Goal: Task Accomplishment & Management: Complete application form

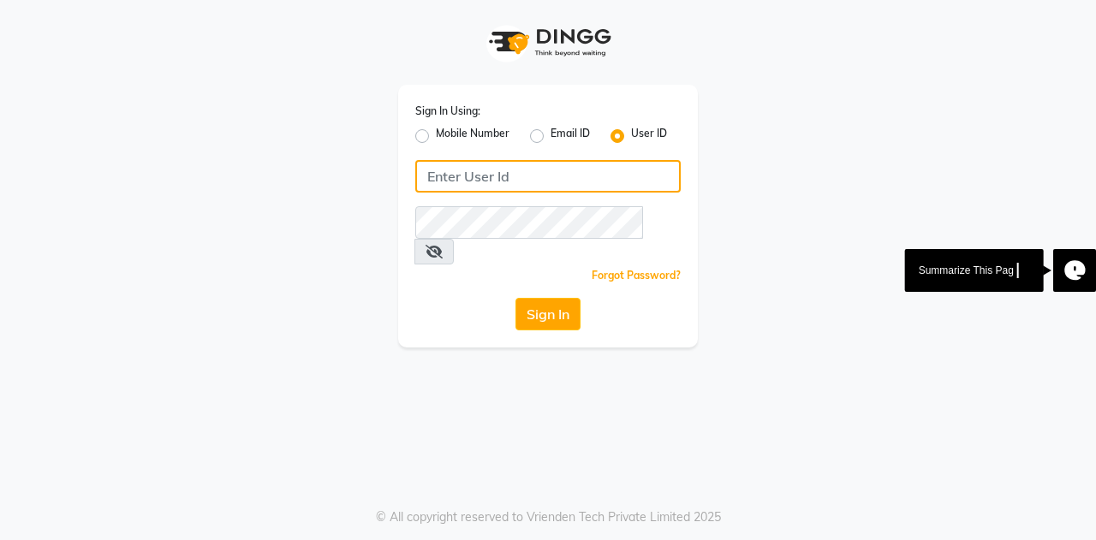
click at [512, 179] on input "Username" at bounding box center [547, 176] width 265 height 33
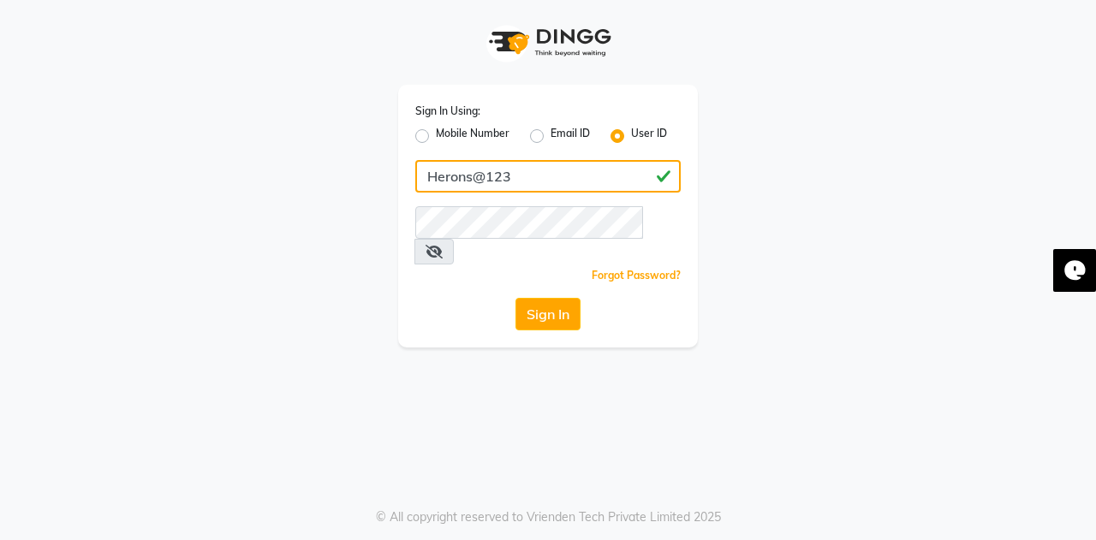
type input "Herons@123"
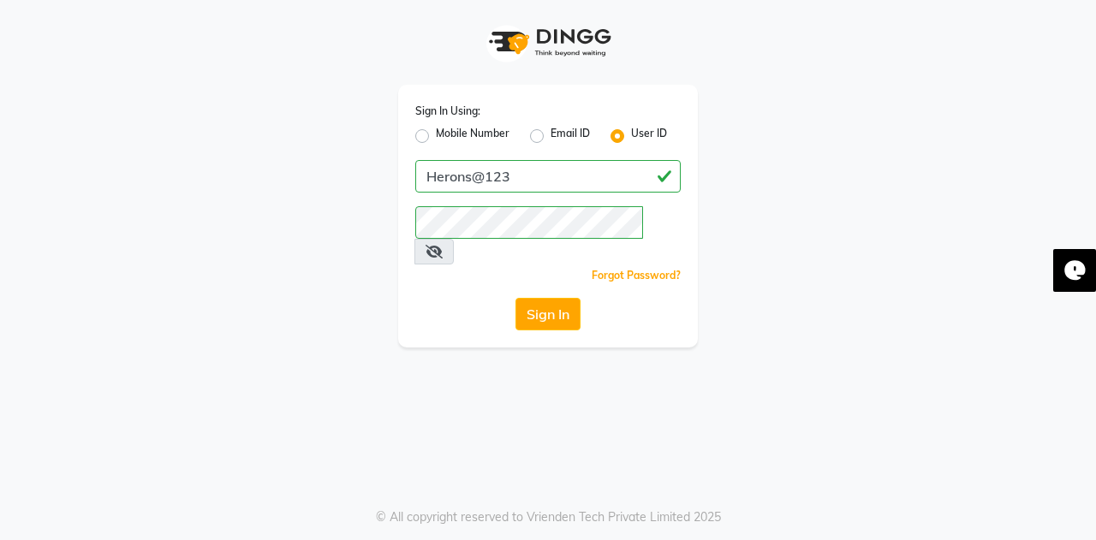
click at [442, 245] on icon at bounding box center [433, 252] width 17 height 14
click at [541, 298] on button "Sign In" at bounding box center [547, 314] width 65 height 33
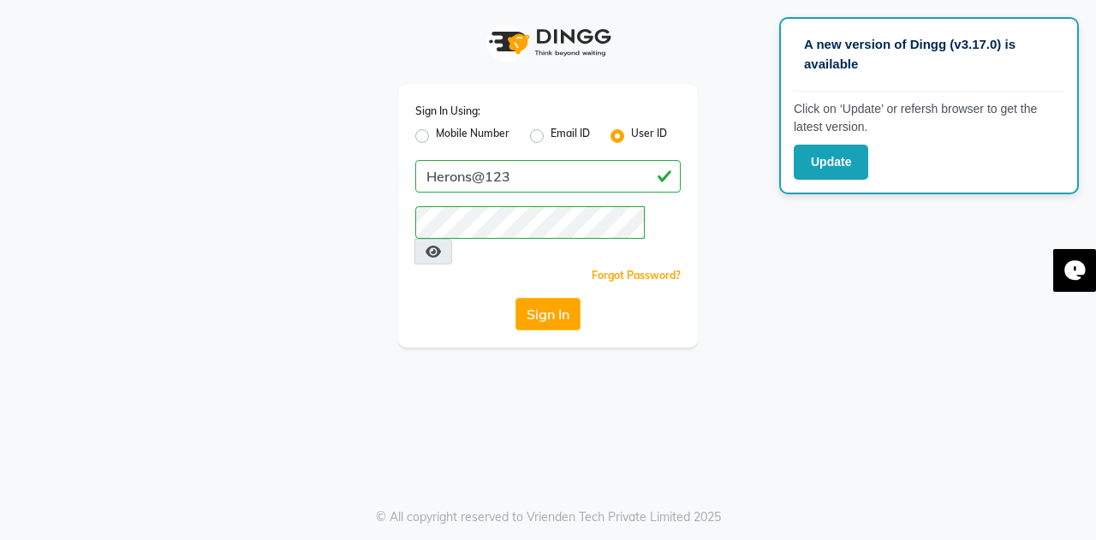
click at [536, 298] on button "Sign In" at bounding box center [547, 314] width 65 height 33
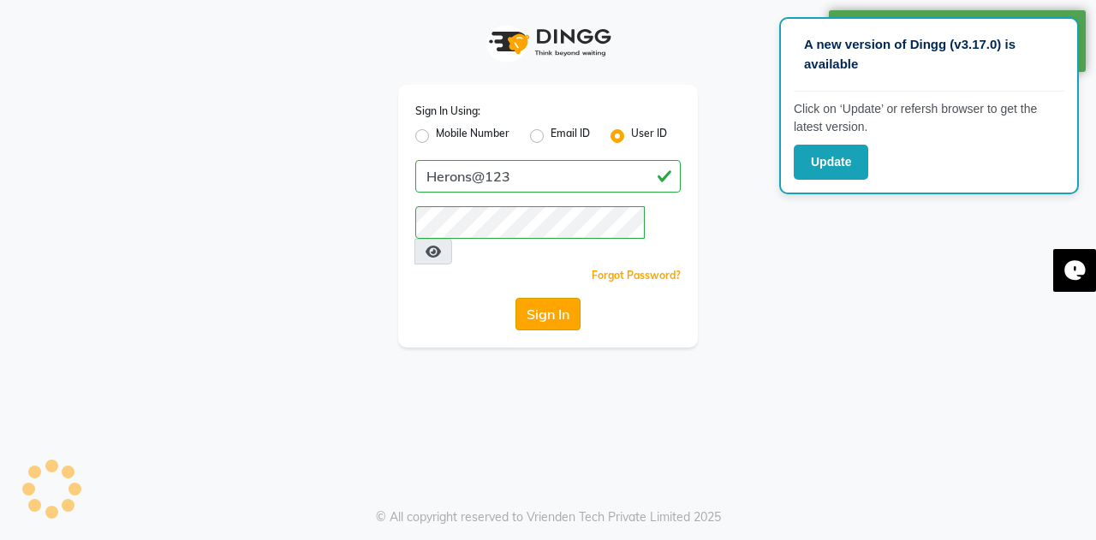
click at [551, 298] on button "Sign In" at bounding box center [547, 314] width 65 height 33
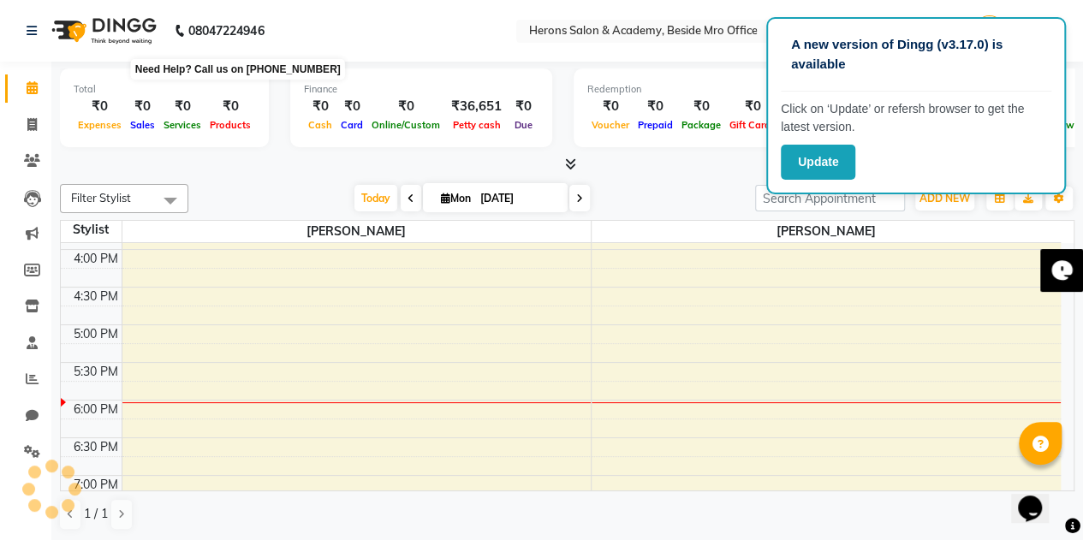
click at [36, 117] on span at bounding box center [32, 126] width 30 height 20
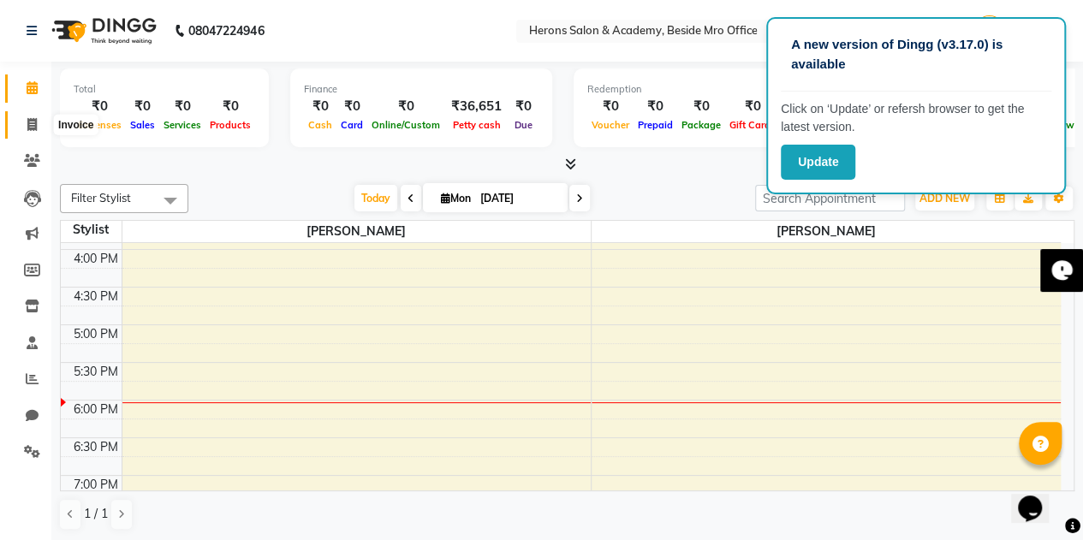
select select "service"
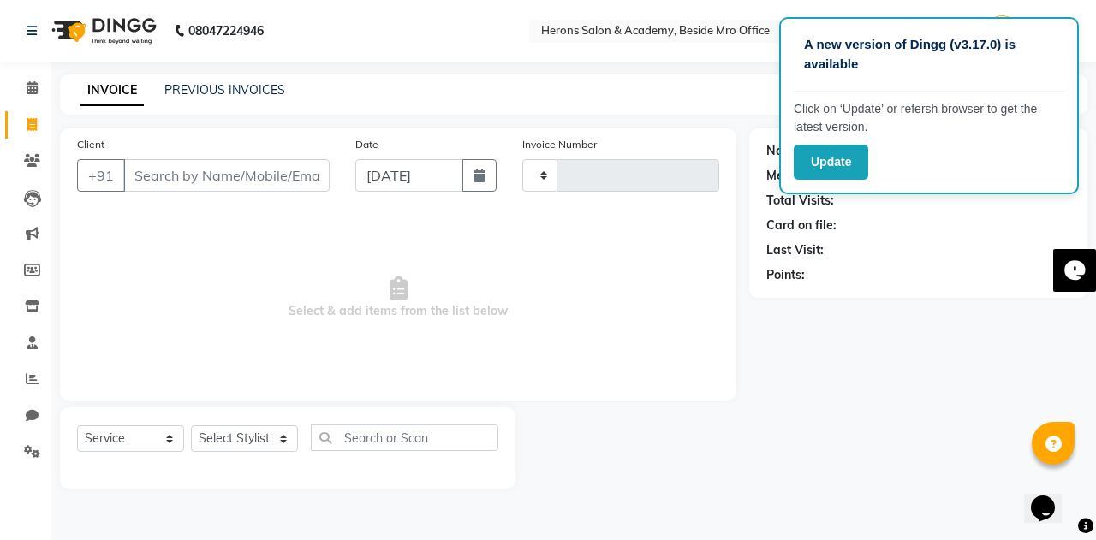
click at [198, 172] on input "Client" at bounding box center [226, 175] width 206 height 33
type input "9121711956"
click at [272, 175] on span "Add Client" at bounding box center [286, 175] width 68 height 17
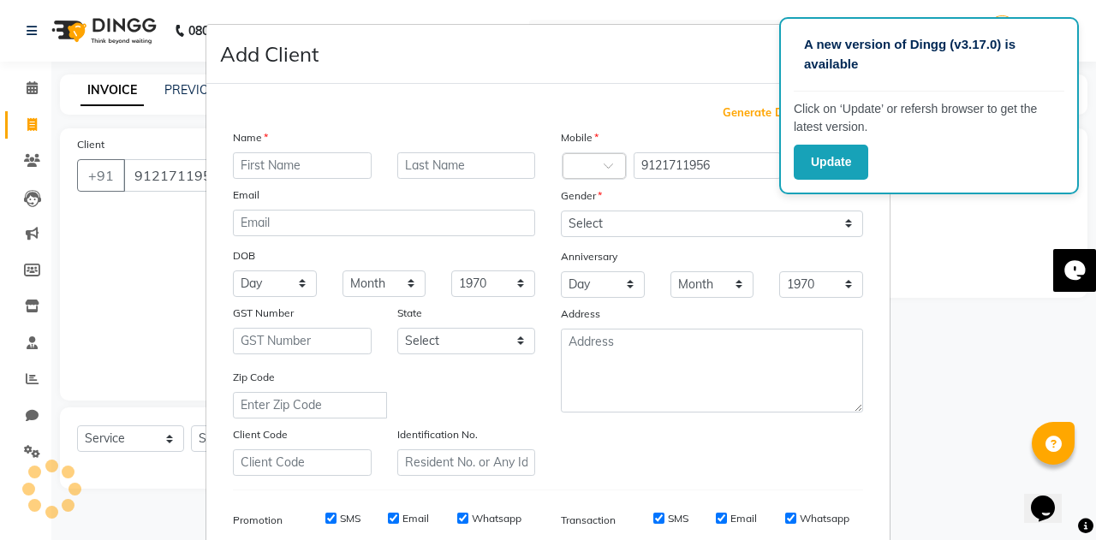
click at [268, 166] on input "text" at bounding box center [302, 165] width 139 height 27
type input "ushasri"
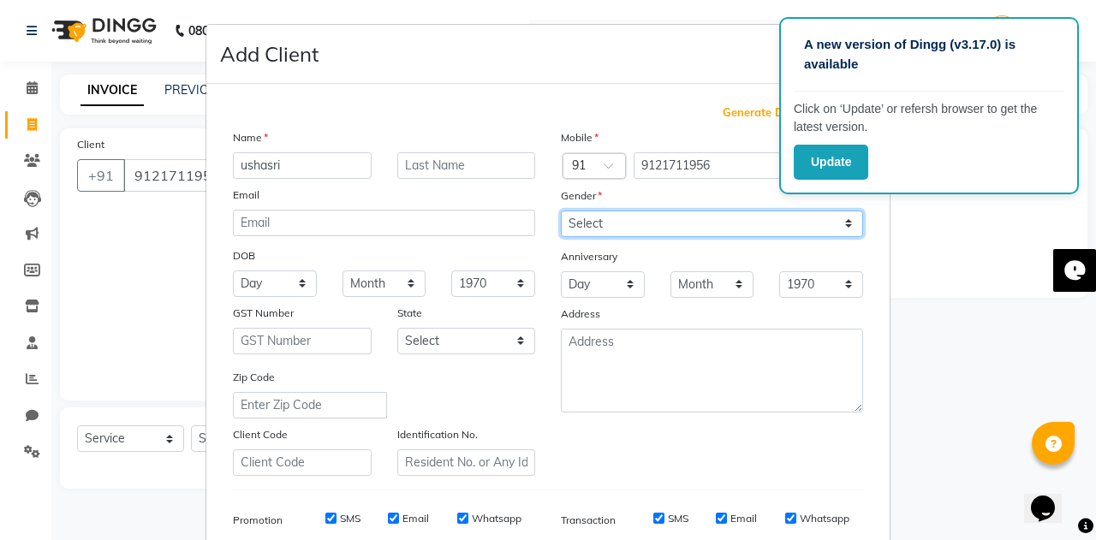
click at [842, 222] on select "Select Male Female Other Prefer Not To Say" at bounding box center [712, 224] width 302 height 27
select select "female"
click at [561, 211] on select "Select Male Female Other Prefer Not To Say" at bounding box center [712, 224] width 302 height 27
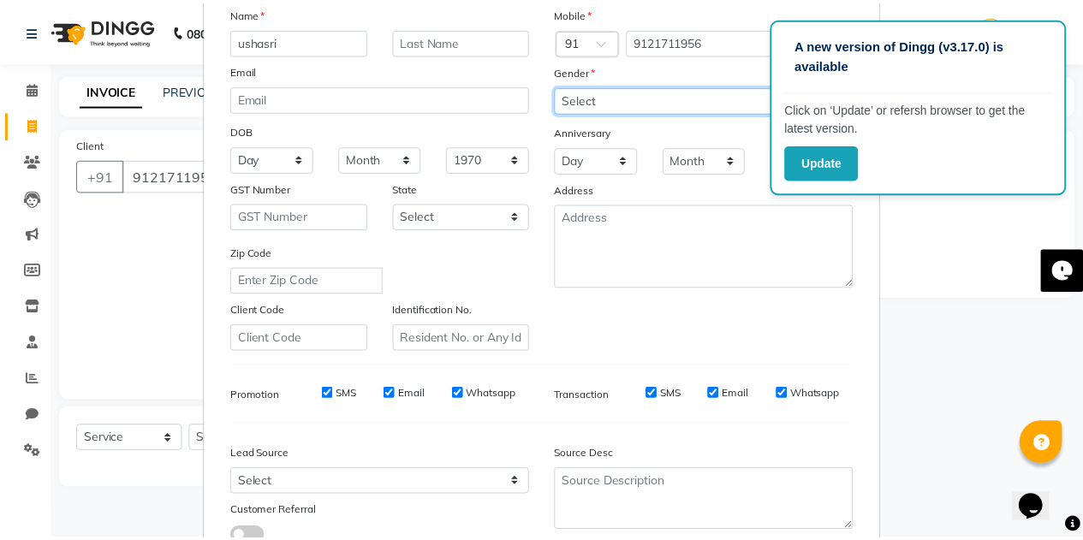
scroll to position [246, 0]
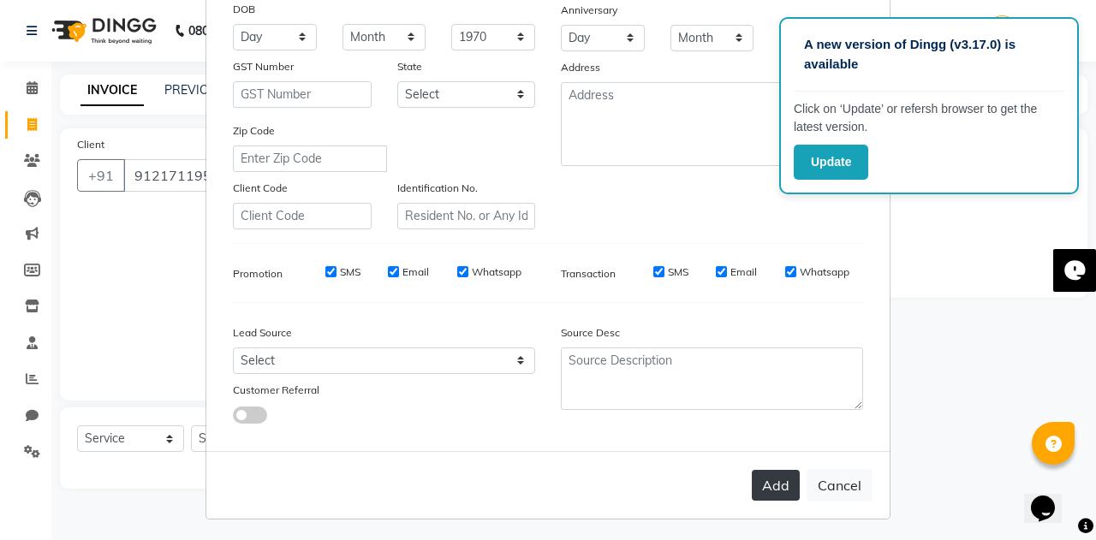
click at [764, 479] on button "Add" at bounding box center [775, 485] width 48 height 31
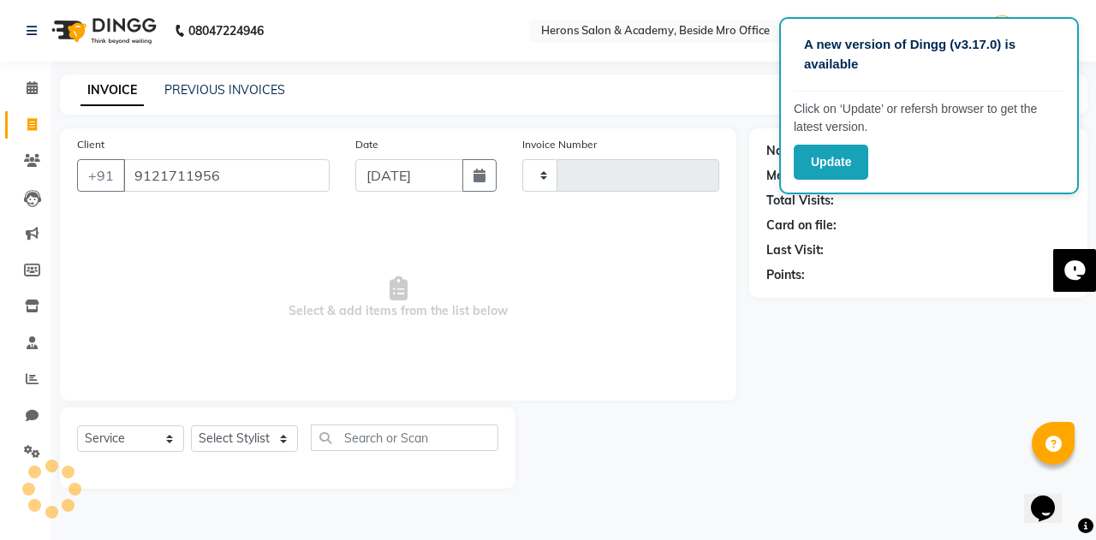
select select
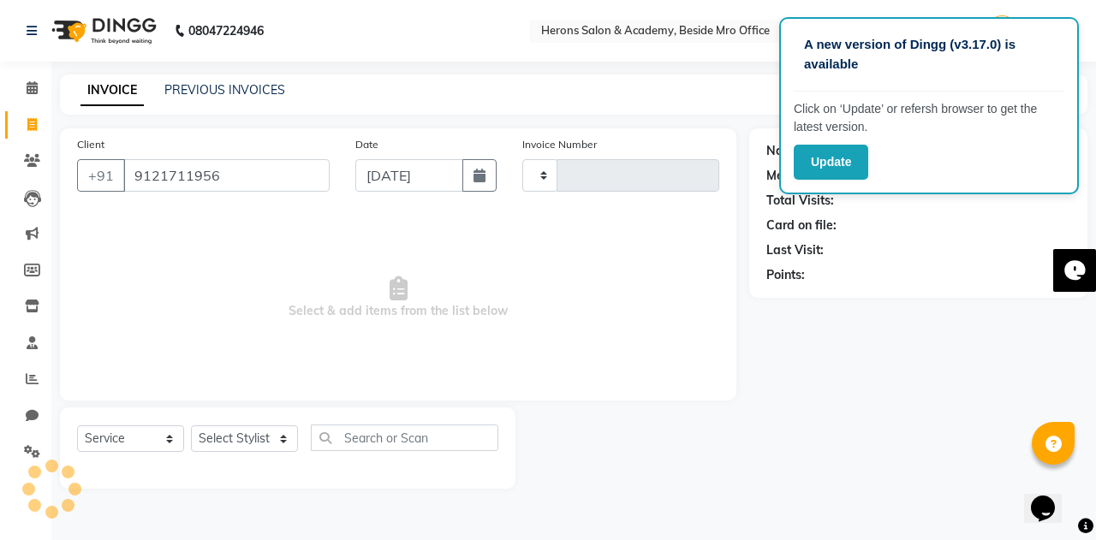
select select
checkbox input "false"
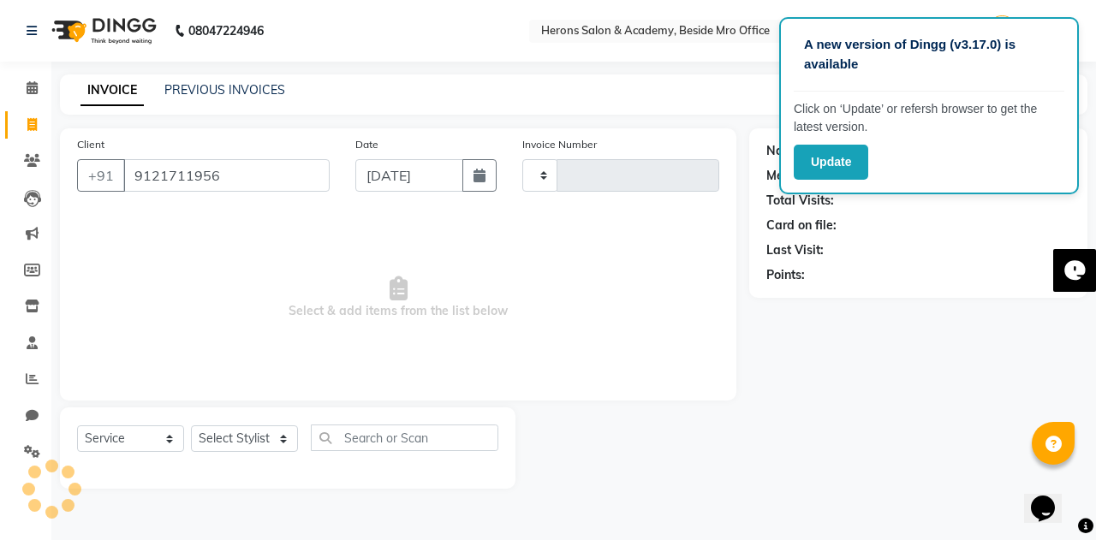
checkbox input "false"
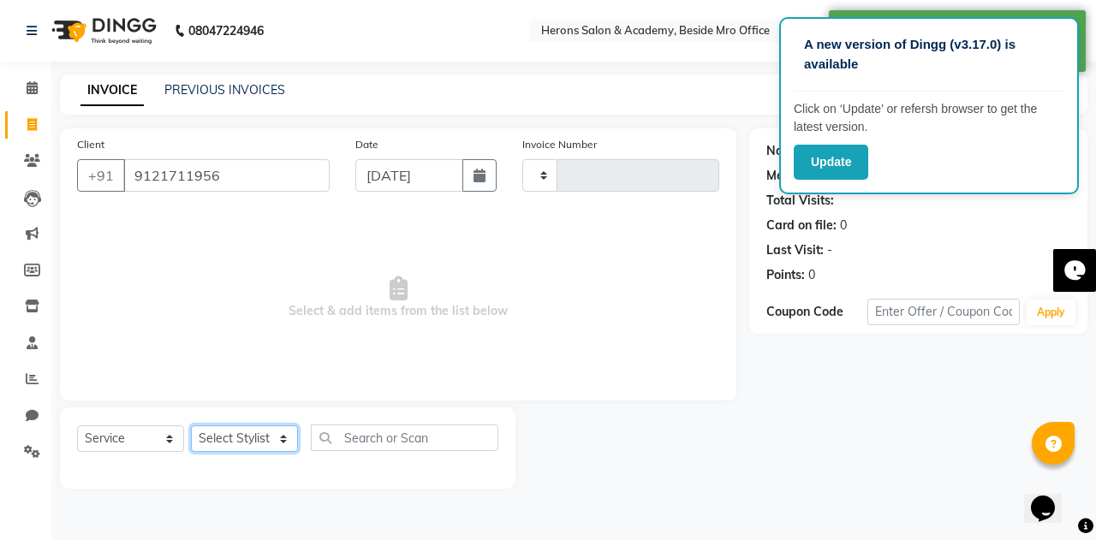
click at [233, 434] on select "Select Stylist [PERSON_NAME] [PERSON_NAME]" at bounding box center [244, 438] width 107 height 27
select select "69236"
click at [191, 425] on select "Select Stylist [PERSON_NAME] [PERSON_NAME]" at bounding box center [244, 438] width 107 height 27
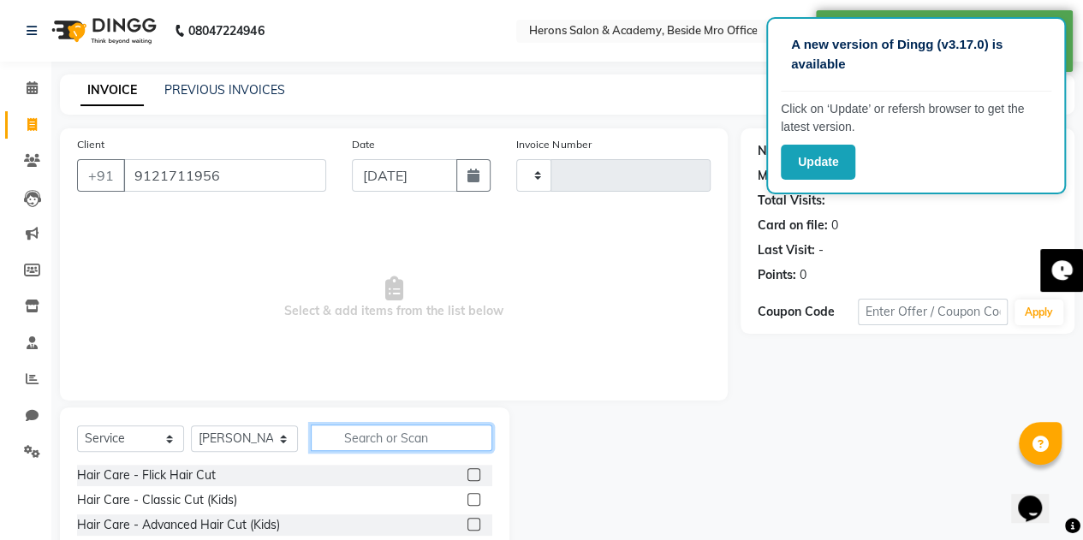
click at [404, 438] on input "text" at bounding box center [401, 438] width 181 height 27
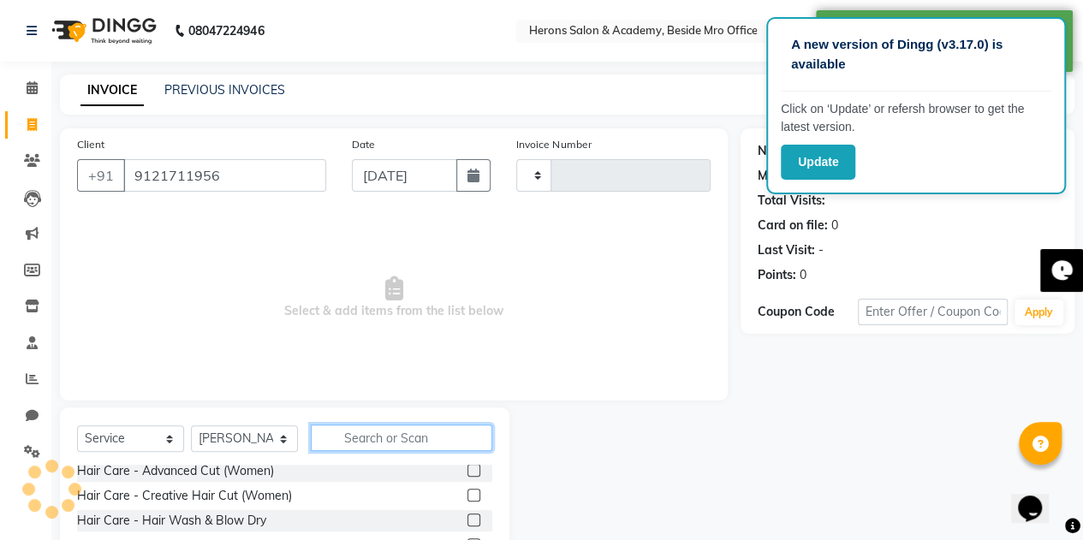
scroll to position [122, 0]
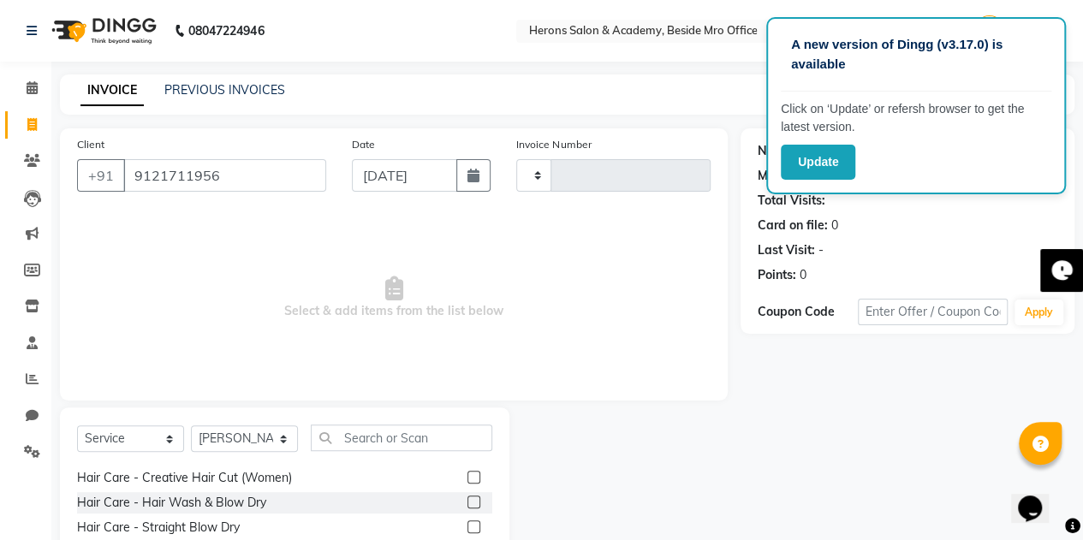
click at [467, 471] on label at bounding box center [473, 477] width 13 height 13
click at [467, 472] on input "checkbox" at bounding box center [472, 477] width 11 height 11
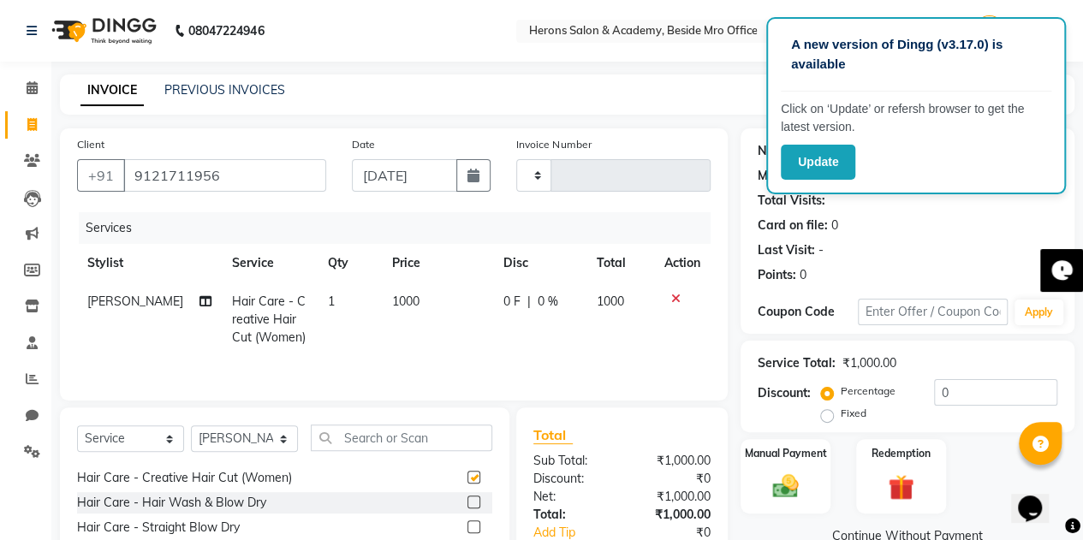
checkbox input "false"
click at [392, 298] on span "1000" at bounding box center [405, 301] width 27 height 15
select select "69236"
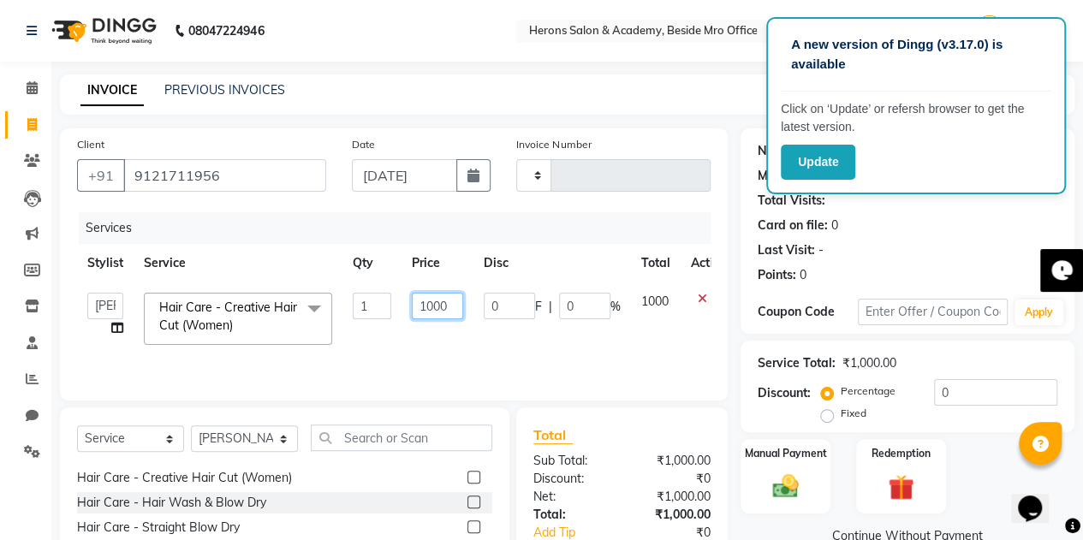
click at [432, 304] on input "1000" at bounding box center [437, 306] width 51 height 27
type input "12e00"
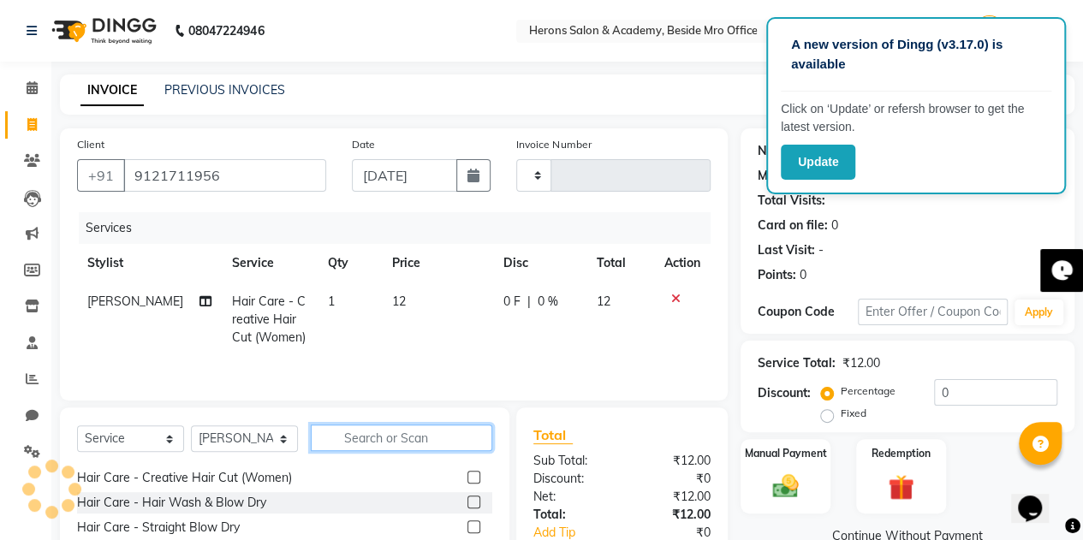
click at [428, 442] on input "text" at bounding box center [401, 438] width 181 height 27
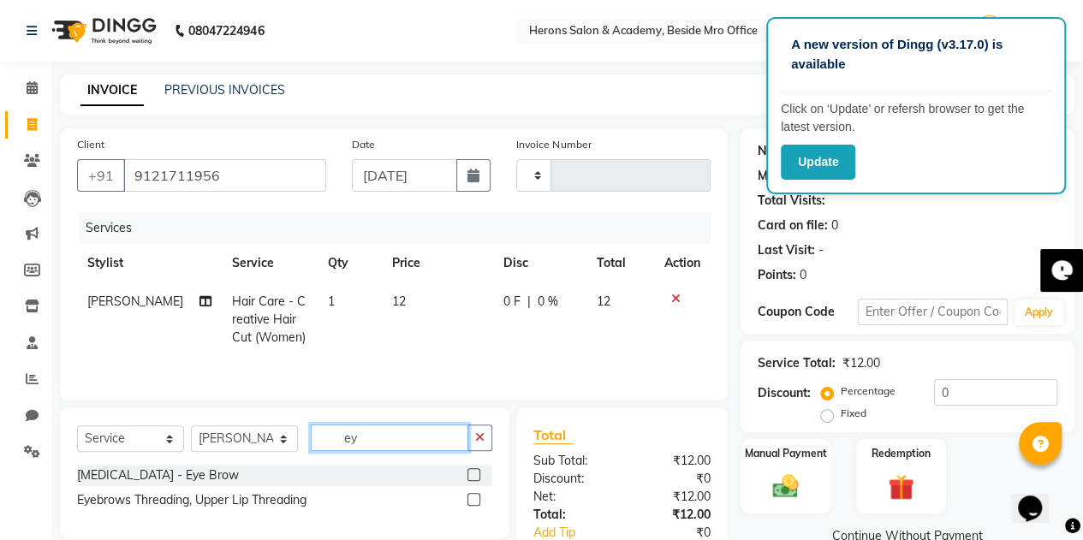
scroll to position [0, 0]
type input "ey"
click at [476, 470] on label at bounding box center [473, 474] width 13 height 13
click at [476, 470] on input "checkbox" at bounding box center [472, 475] width 11 height 11
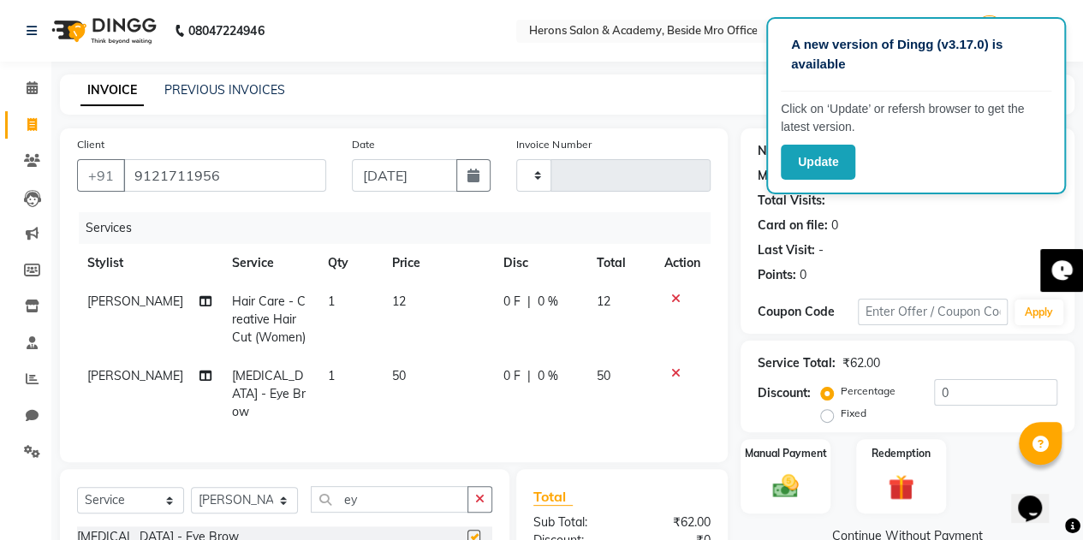
checkbox input "false"
click at [392, 302] on span "12" at bounding box center [399, 301] width 14 height 15
select select "69236"
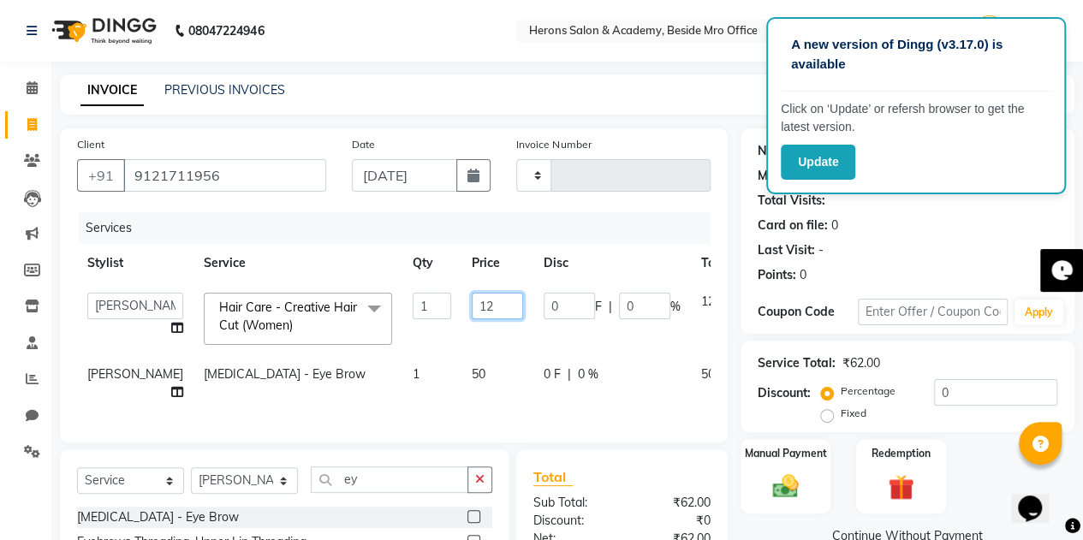
click at [472, 307] on input "12" at bounding box center [497, 306] width 51 height 27
type input "1200"
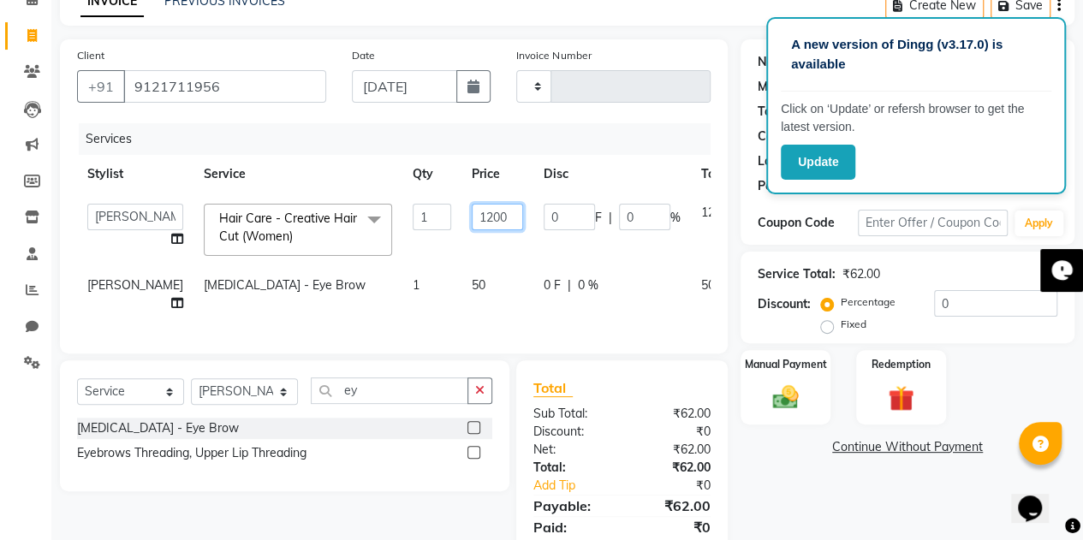
scroll to position [161, 0]
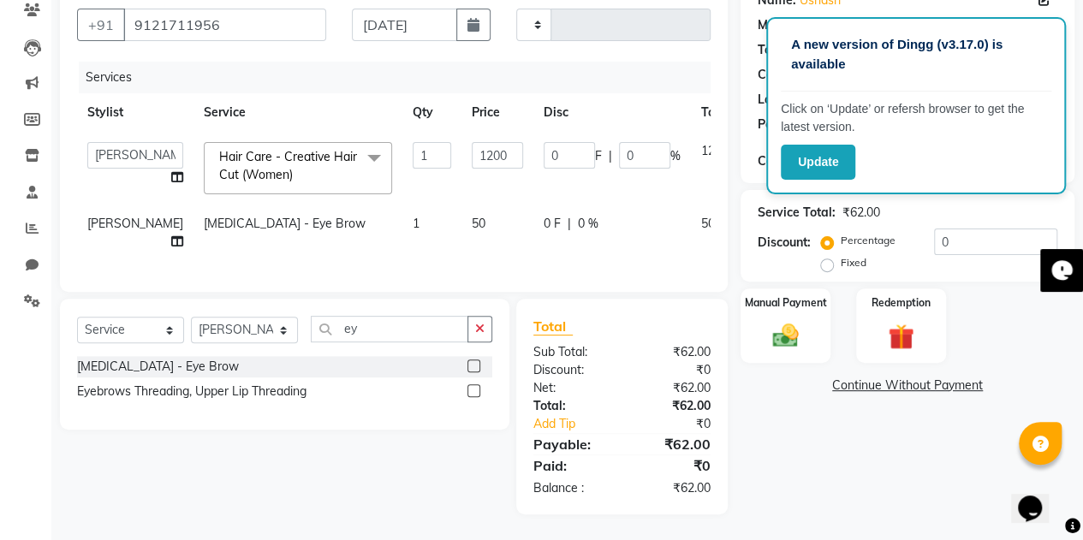
click at [382, 445] on div "Select Service Product Membership Package Voucher Prepaid Gift Card Select Styl…" at bounding box center [278, 407] width 462 height 216
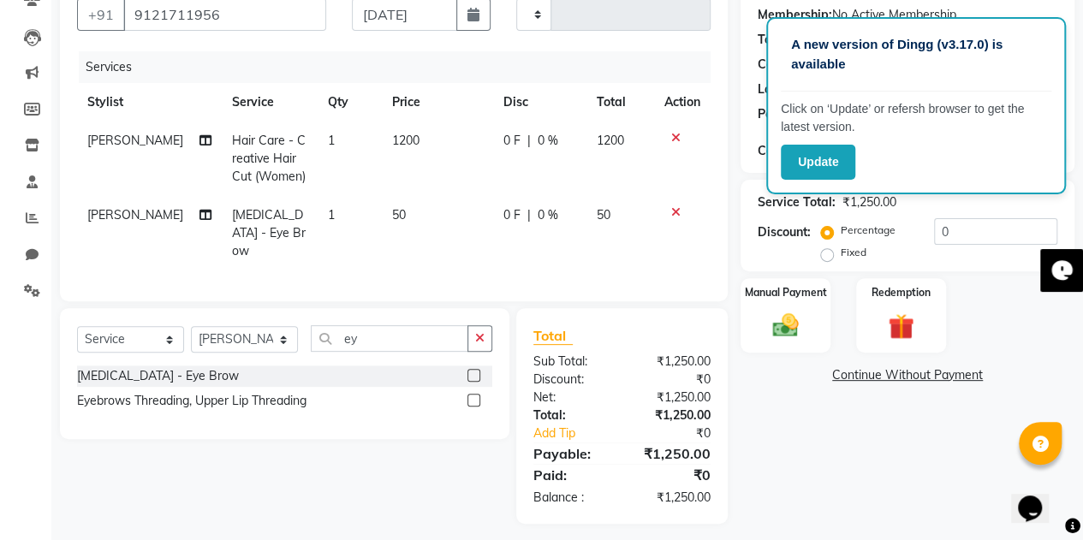
click at [315, 466] on div "Select Service Product Membership Package Voucher Prepaid Gift Card Select Styl…" at bounding box center [278, 416] width 462 height 216
click at [445, 518] on main "INVOICE PREVIOUS INVOICES Create New Save Client +91 9121711956 Date 01-09-2025…" at bounding box center [566, 232] width 1031 height 636
click at [779, 307] on div "Manual Payment" at bounding box center [785, 315] width 93 height 78
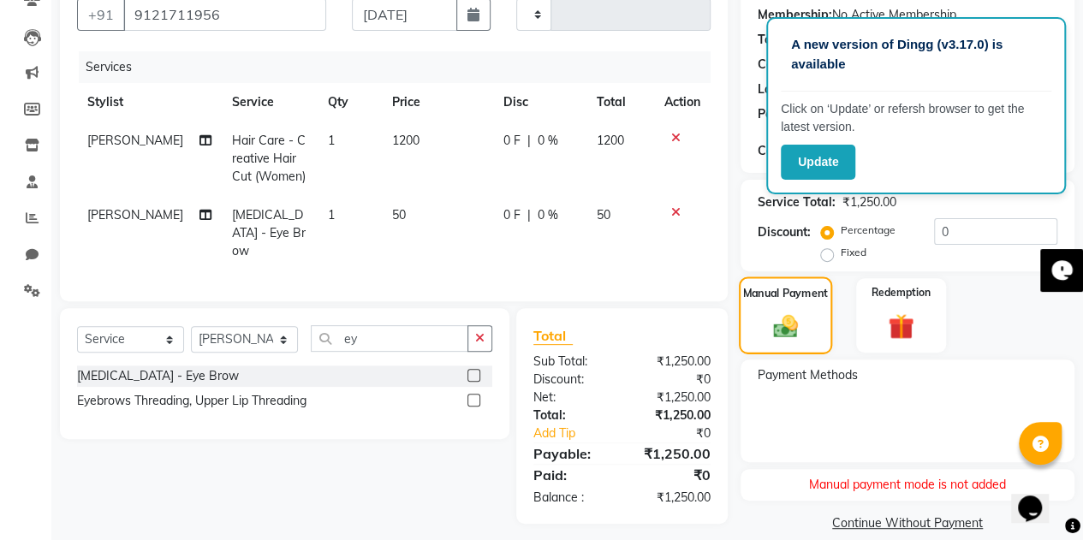
click at [779, 307] on div "Manual Payment" at bounding box center [785, 315] width 93 height 78
click at [784, 321] on img at bounding box center [785, 326] width 41 height 29
click at [827, 157] on button "Update" at bounding box center [818, 162] width 74 height 35
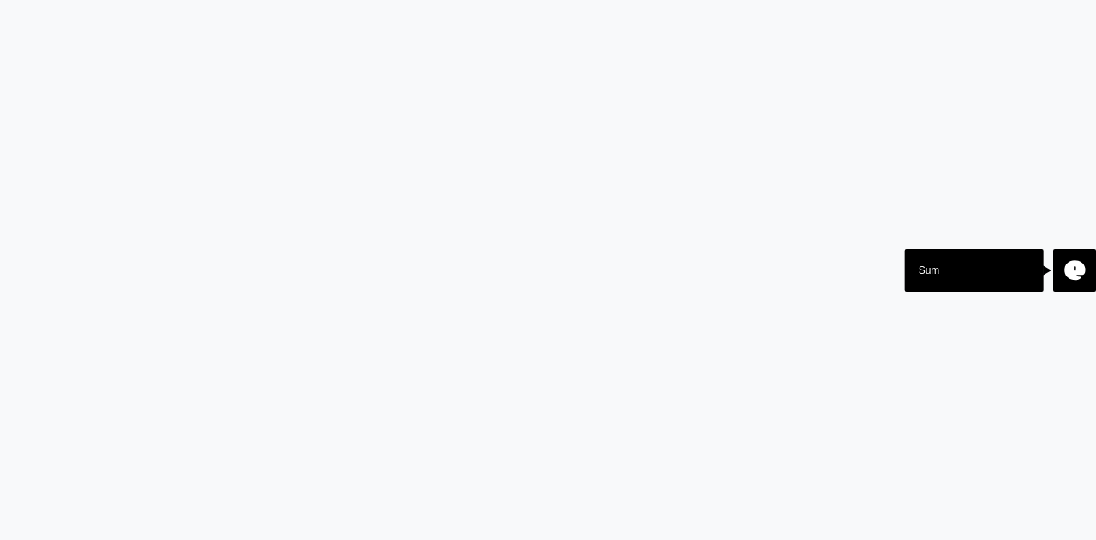
select select "service"
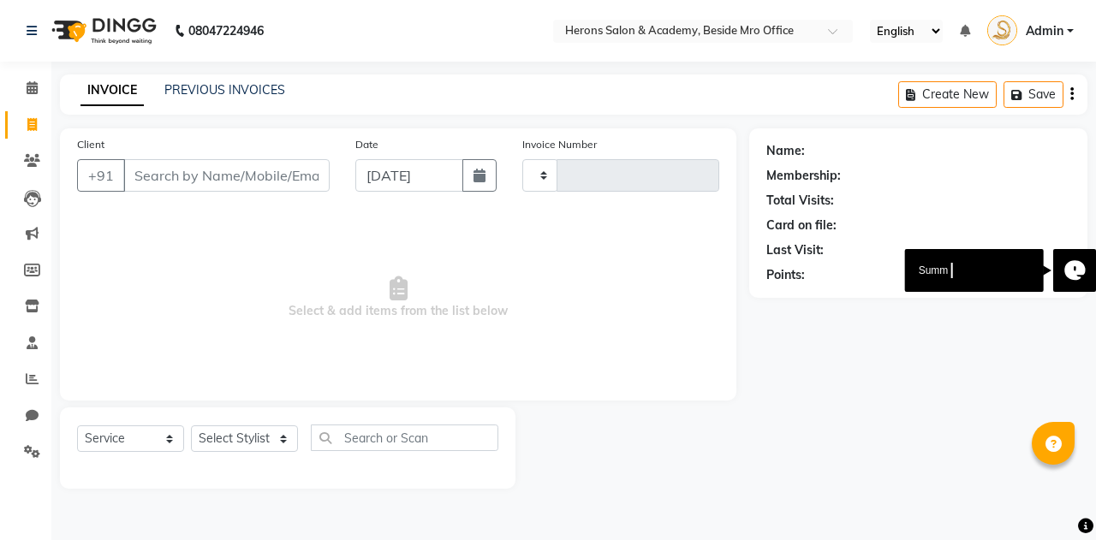
type input "0329"
select select "7758"
click at [227, 175] on input "Client" at bounding box center [226, 175] width 206 height 33
click at [274, 435] on select "Select Stylist [PERSON_NAME] [PERSON_NAME]" at bounding box center [244, 438] width 107 height 27
select select "69236"
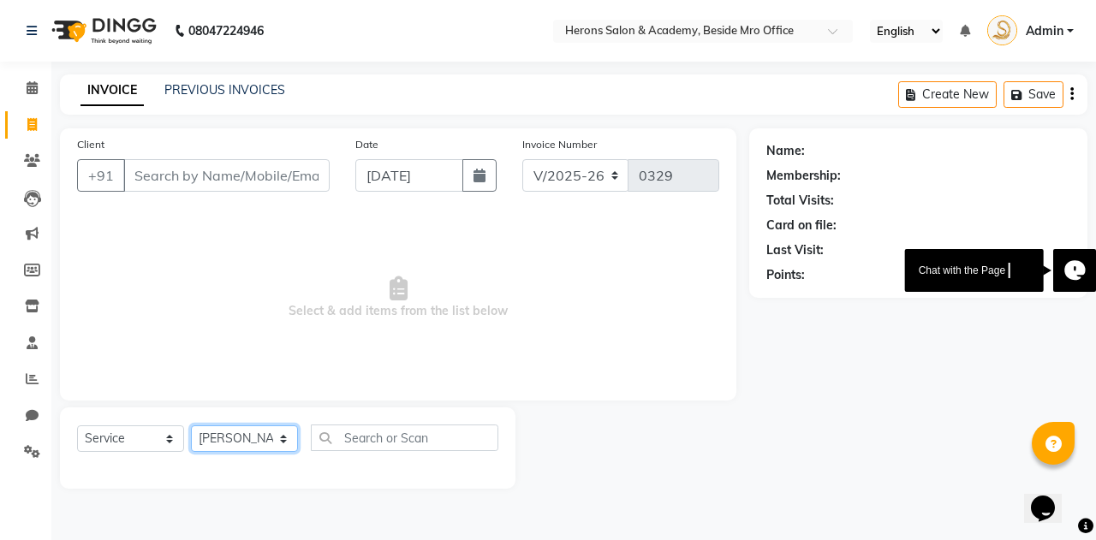
click at [191, 425] on select "Select Stylist [PERSON_NAME] [PERSON_NAME]" at bounding box center [244, 438] width 107 height 27
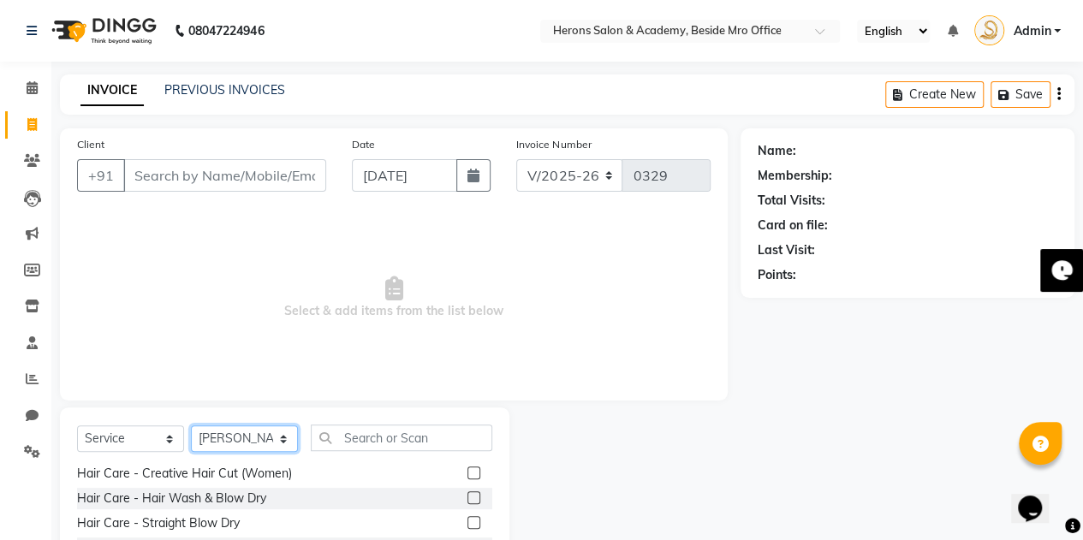
scroll to position [125, 0]
click at [467, 470] on label at bounding box center [473, 473] width 13 height 13
click at [467, 470] on input "checkbox" at bounding box center [472, 474] width 11 height 11
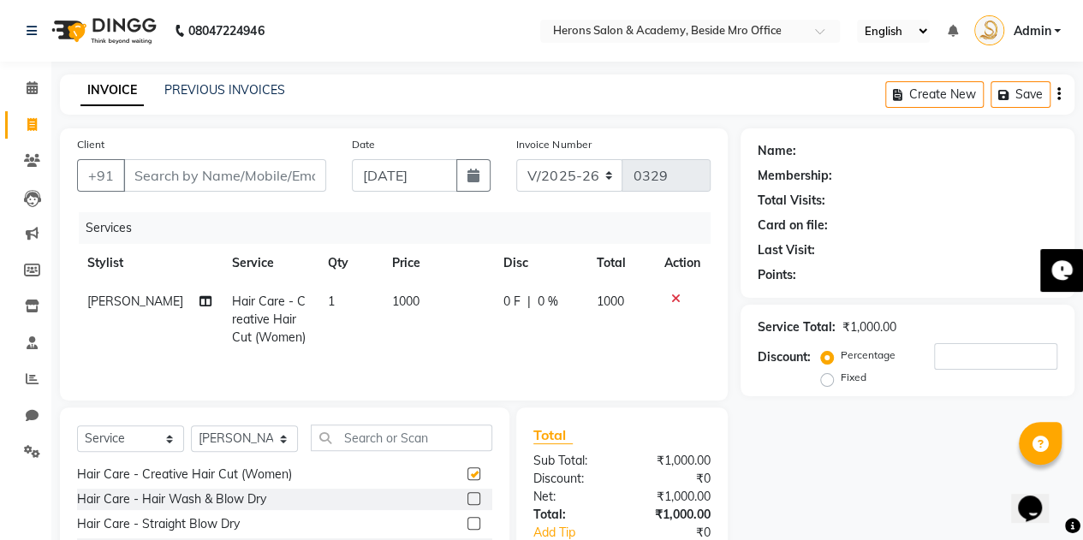
checkbox input "false"
click at [402, 436] on input "text" at bounding box center [401, 438] width 181 height 27
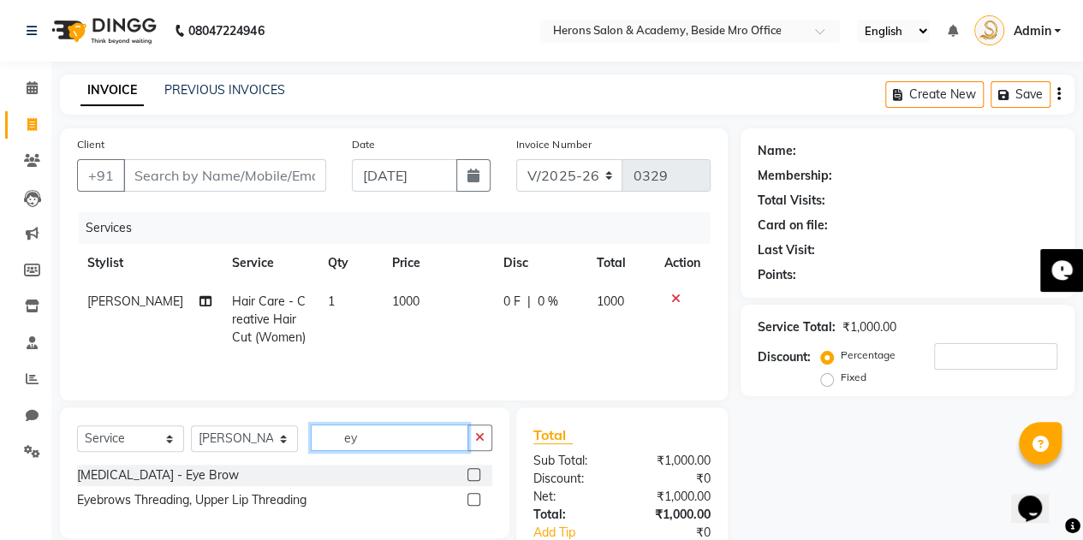
scroll to position [0, 0]
type input "ey"
click at [468, 469] on label at bounding box center [473, 474] width 13 height 13
click at [468, 470] on input "checkbox" at bounding box center [472, 475] width 11 height 11
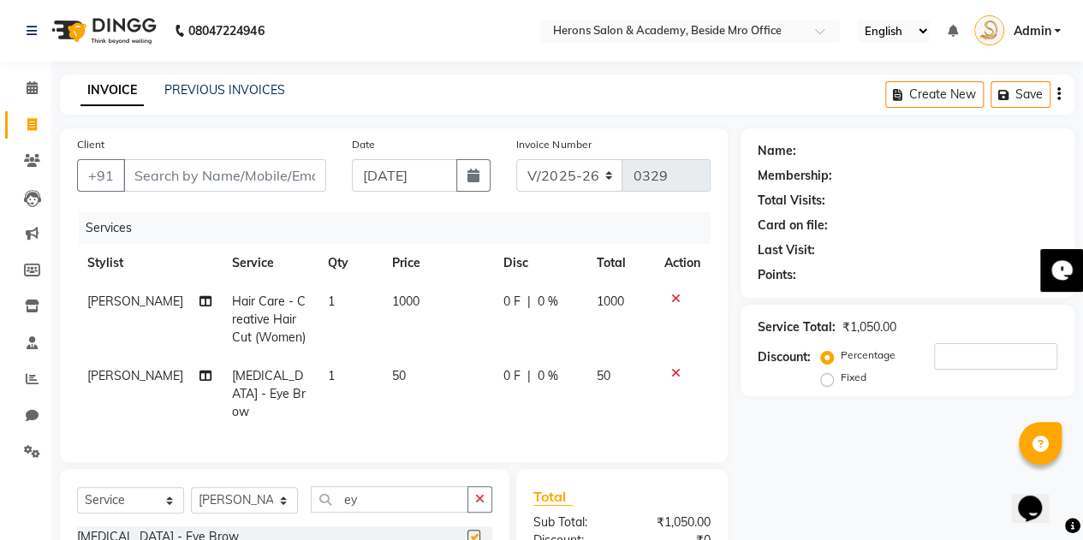
checkbox input "false"
click at [392, 302] on span "1000" at bounding box center [405, 301] width 27 height 15
select select "69236"
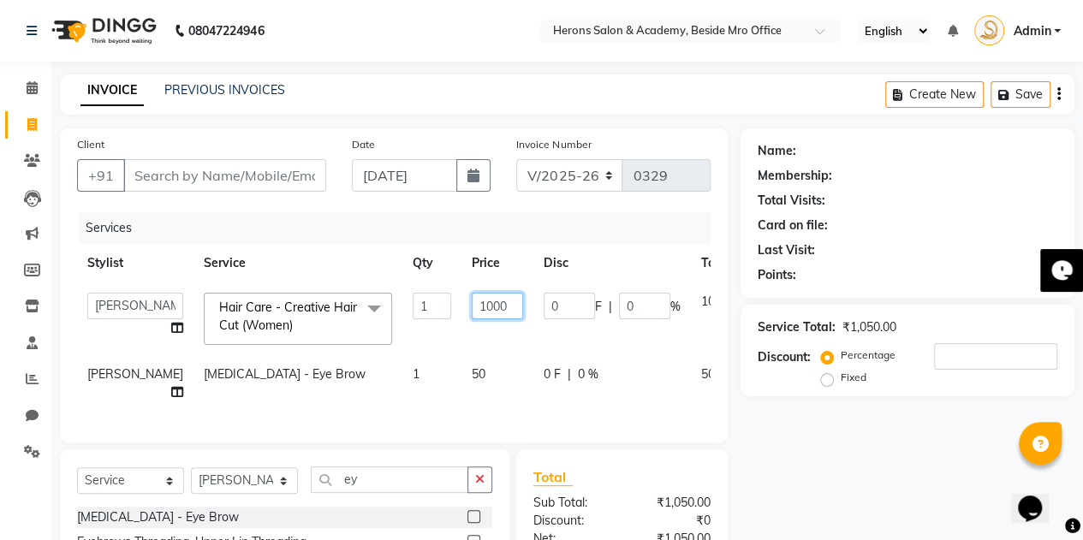
click at [472, 301] on input "1000" at bounding box center [497, 306] width 51 height 27
click at [472, 304] on input "000" at bounding box center [497, 306] width 51 height 27
type input "1200"
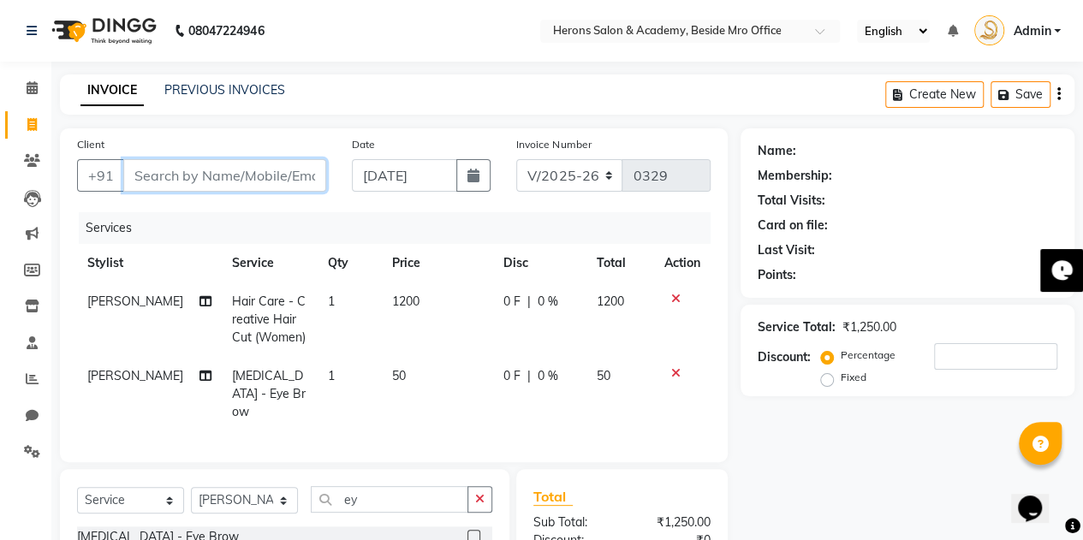
click at [241, 172] on input "Client" at bounding box center [224, 175] width 203 height 33
type input "u"
type input "0"
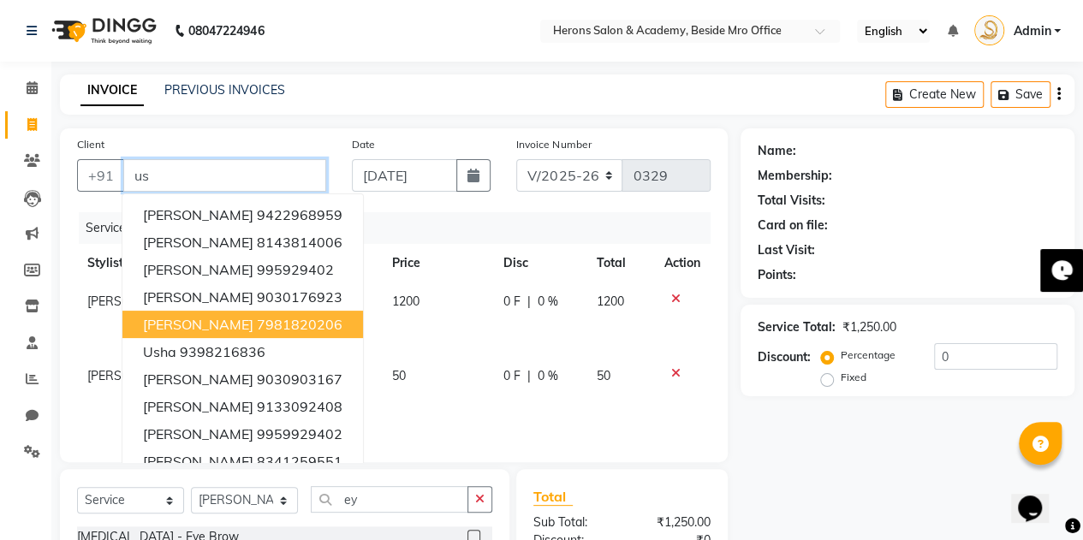
type input "u"
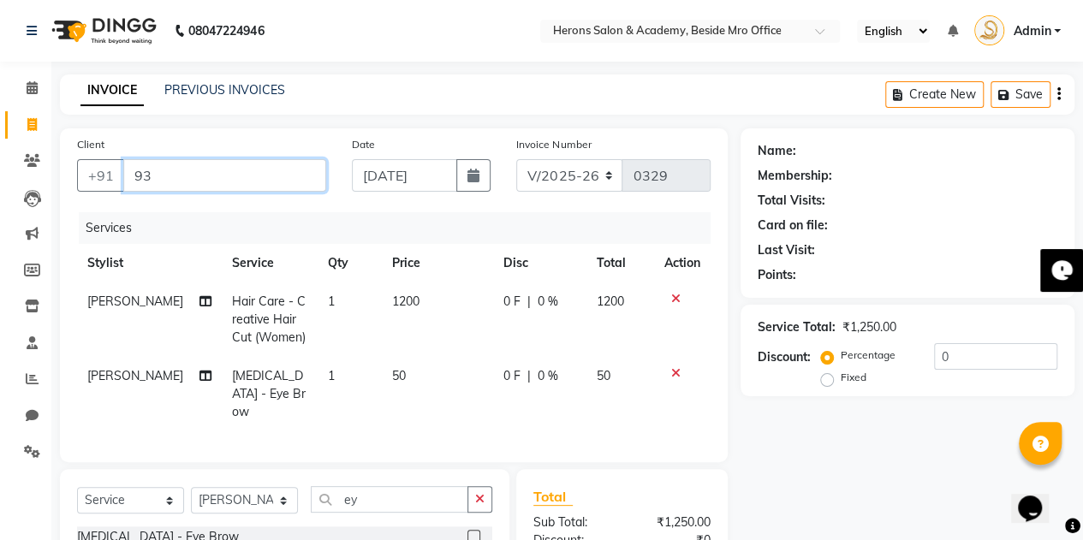
type input "9"
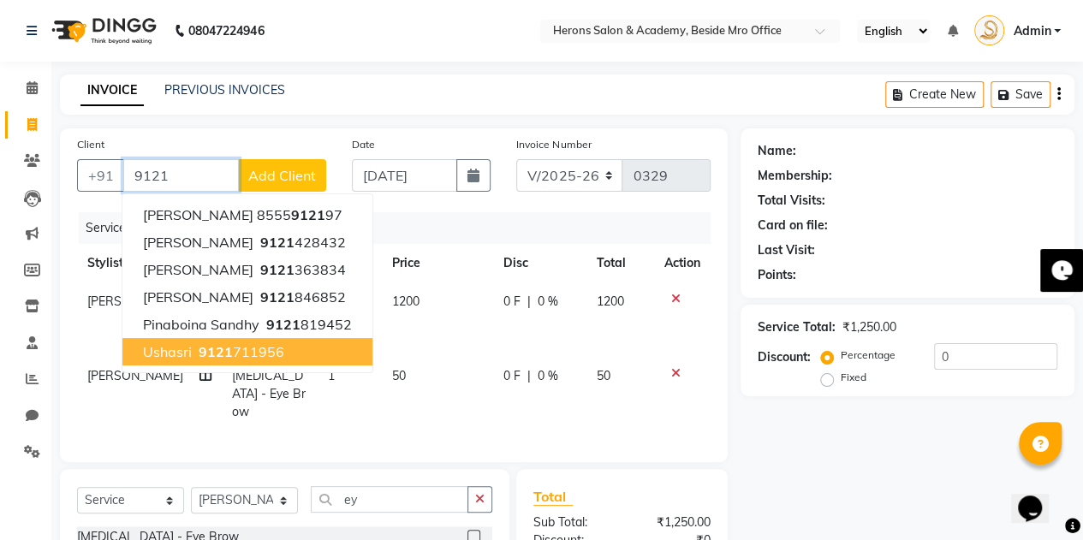
click at [235, 344] on ngb-highlight "9121 711956" at bounding box center [239, 351] width 89 height 17
type input "9121711956"
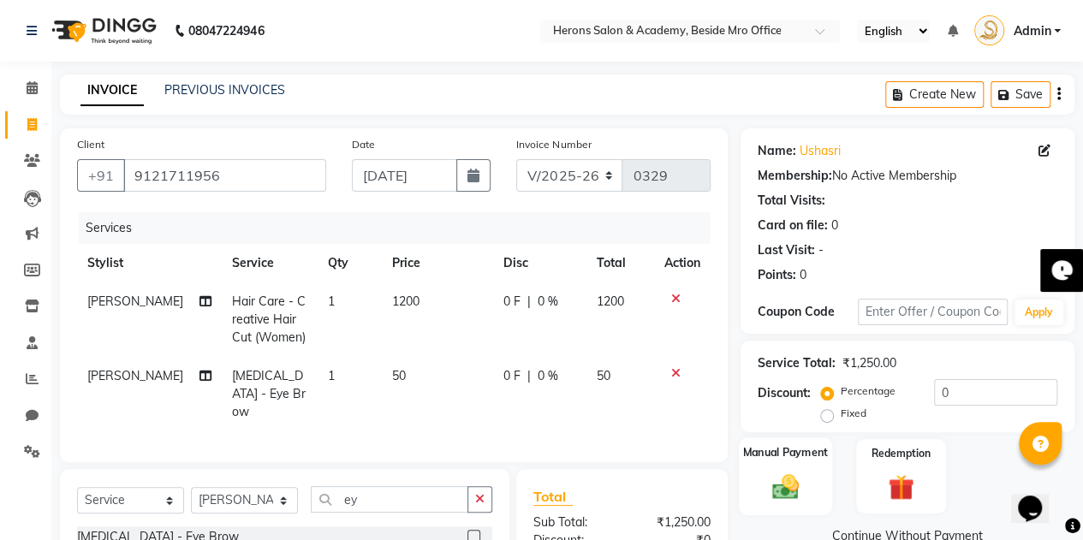
click at [786, 466] on div "Manual Payment" at bounding box center [785, 476] width 93 height 78
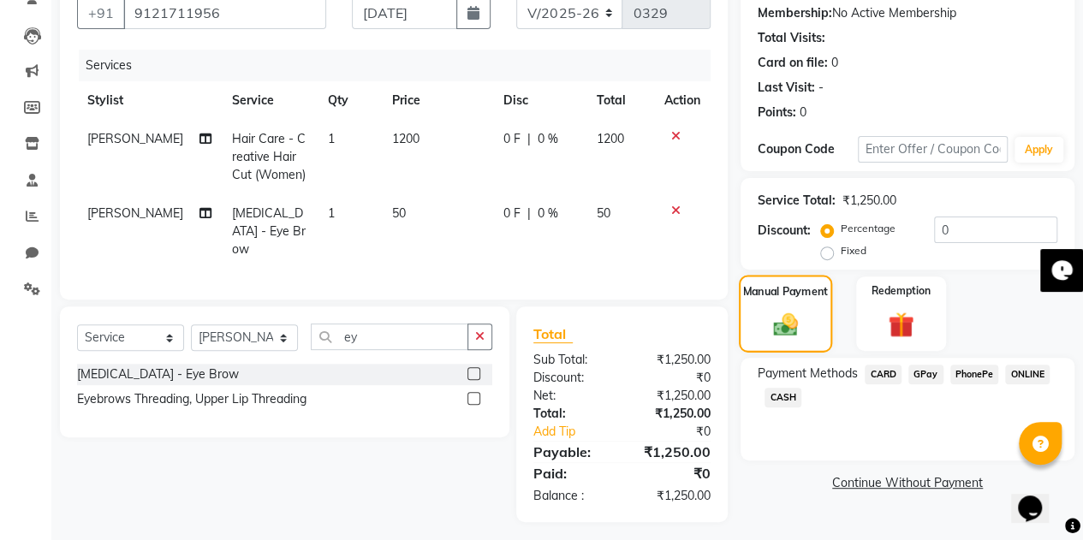
scroll to position [164, 0]
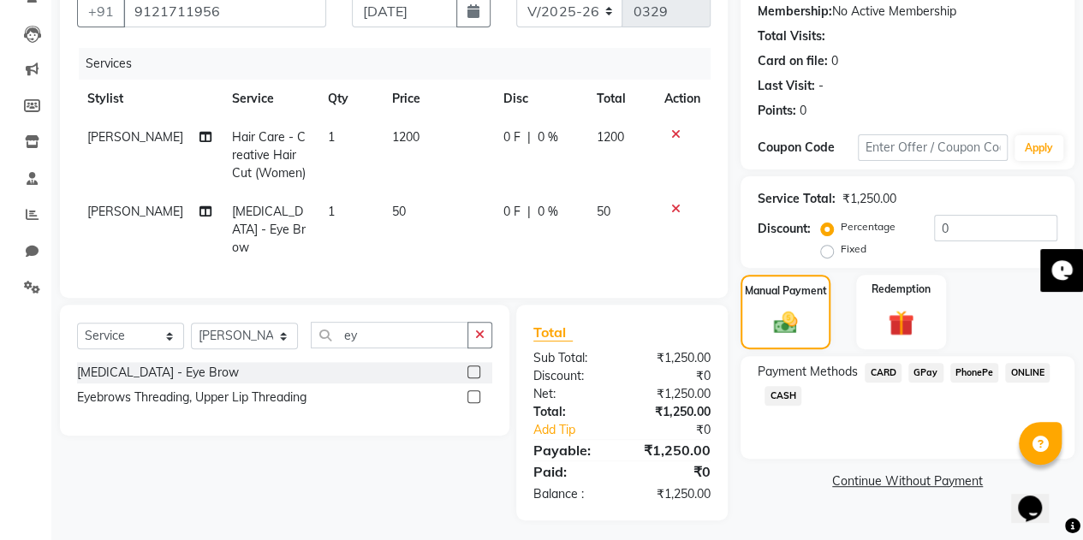
click at [816, 377] on span "Payment Methods" at bounding box center [807, 372] width 100 height 18
click at [969, 364] on span "PhonePe" at bounding box center [974, 373] width 49 height 20
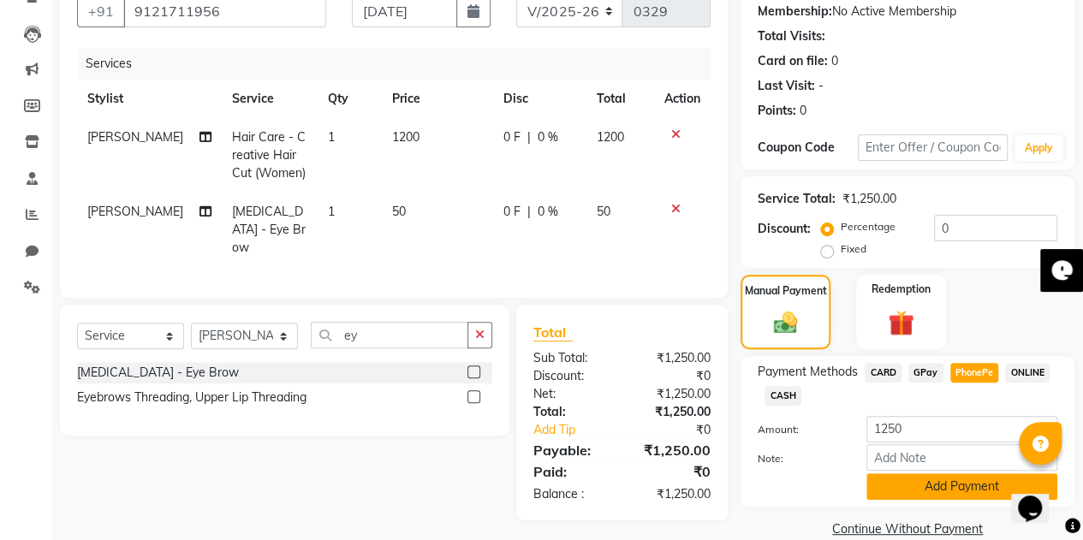
click at [960, 482] on button "Add Payment" at bounding box center [961, 486] width 191 height 27
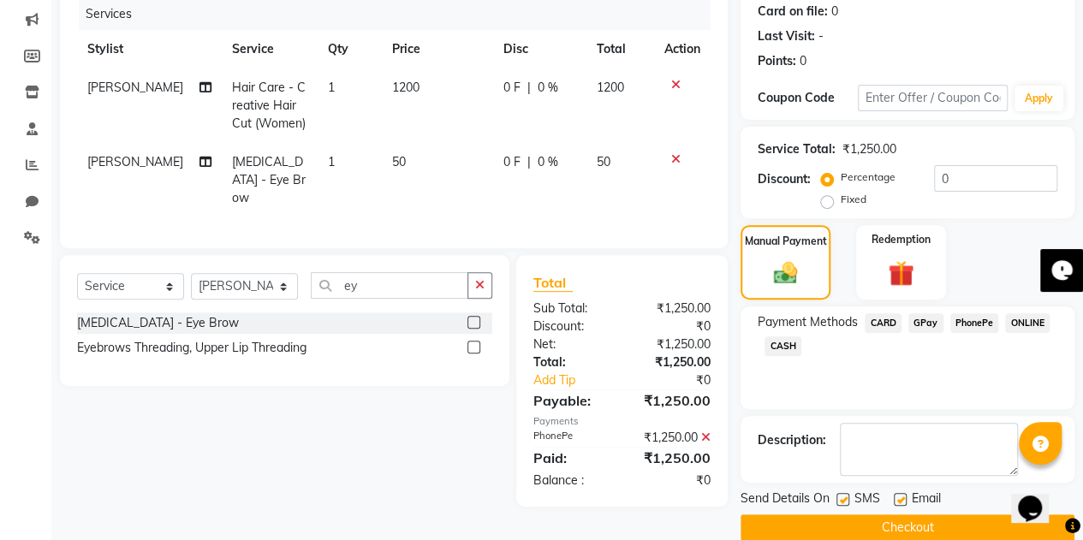
scroll to position [238, 0]
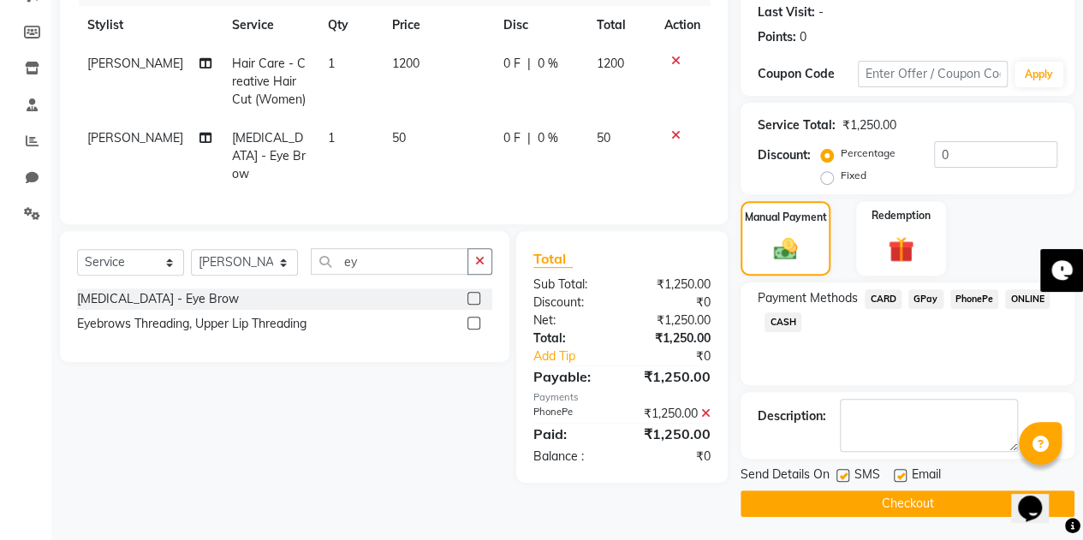
click at [895, 494] on button "Checkout" at bounding box center [907, 503] width 334 height 27
